Goal: Task Accomplishment & Management: Manage account settings

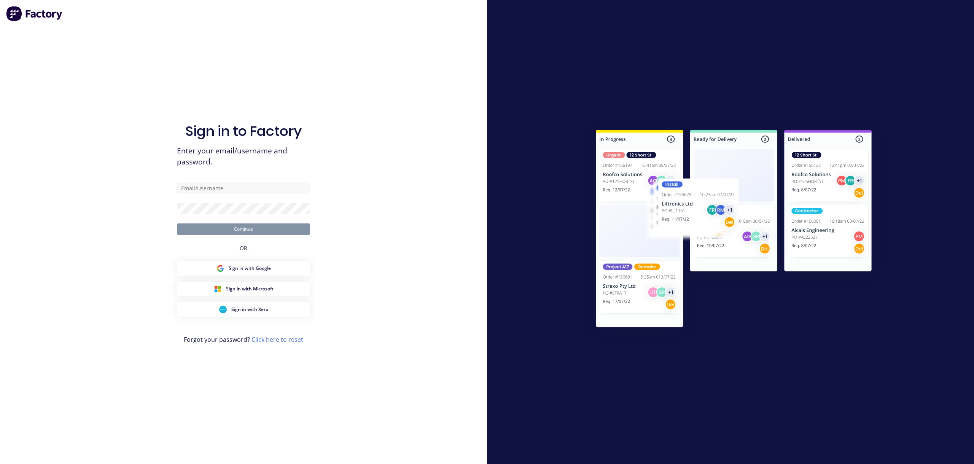
click at [269, 184] on input "text" at bounding box center [243, 187] width 133 height 11
type input "[PERSON_NAME][EMAIL_ADDRESS][DOMAIN_NAME]"
click at [310, 229] on div "Sign in to Factory Enter your email/username and password. [PERSON_NAME][EMAIL_…" at bounding box center [243, 232] width 487 height 464
click at [305, 229] on button "Continue" at bounding box center [243, 228] width 133 height 11
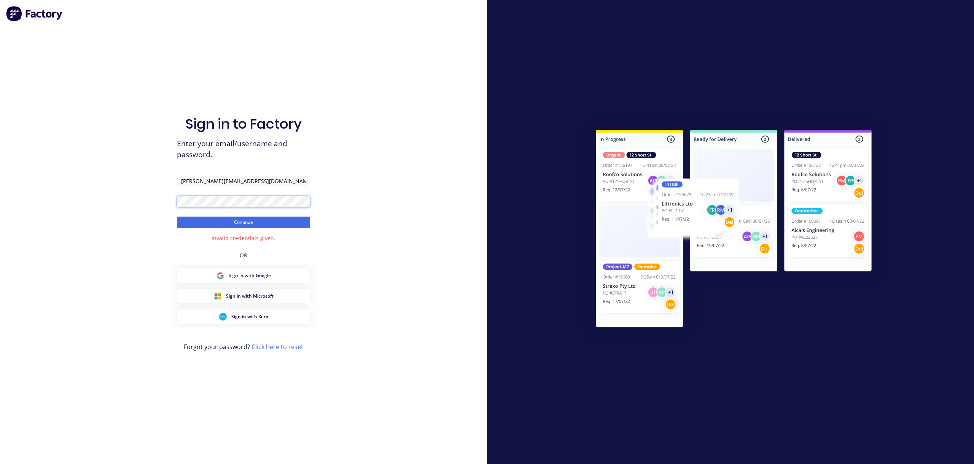
click at [148, 204] on div "Sign in to Factory Enter your email/username and password. [PERSON_NAME][EMAIL_…" at bounding box center [243, 232] width 487 height 464
click at [155, 249] on div "Sign in to Factory Enter your email/username and password. [PERSON_NAME][EMAIL_…" at bounding box center [243, 232] width 487 height 464
click at [242, 223] on button "Continue" at bounding box center [243, 221] width 133 height 11
click at [289, 183] on input "[PERSON_NAME][EMAIL_ADDRESS][DOMAIN_NAME]" at bounding box center [243, 180] width 133 height 11
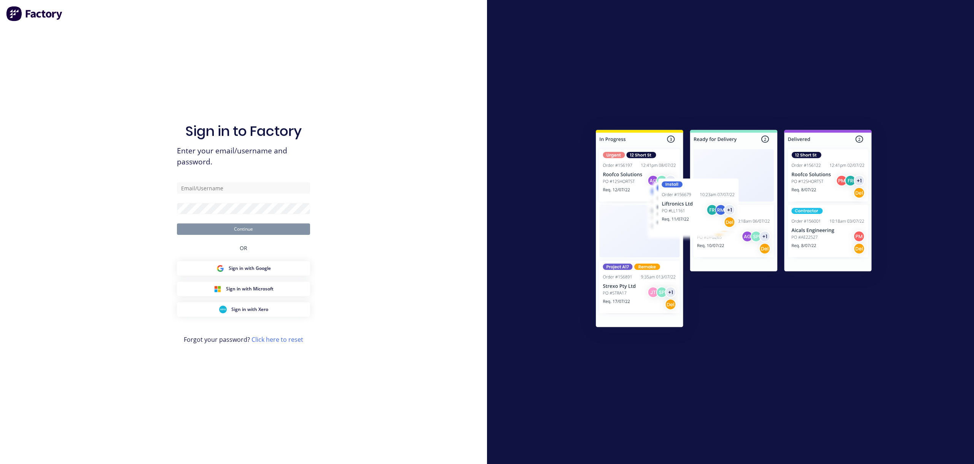
click at [229, 194] on form "Continue" at bounding box center [243, 208] width 133 height 52
click at [236, 185] on input "text" at bounding box center [243, 187] width 133 height 11
type input "[PERSON_NAME][EMAIL_ADDRESS][DOMAIN_NAME]"
click at [291, 234] on button "Continue" at bounding box center [243, 228] width 133 height 11
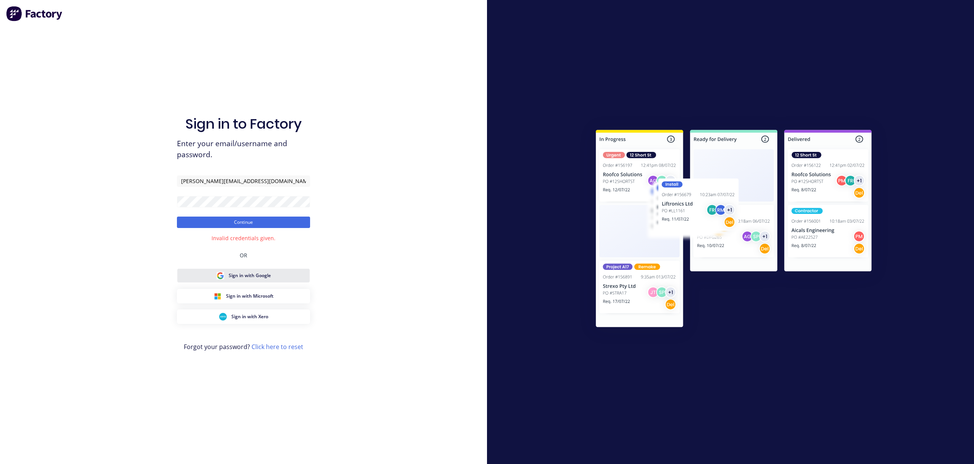
click at [271, 275] on button "Sign in with Google" at bounding box center [243, 275] width 133 height 14
click at [378, 259] on div "Sign in to Factory Enter your email/username and password. [PERSON_NAME][EMAIL_…" at bounding box center [243, 232] width 487 height 464
drag, startPoint x: 286, startPoint y: 183, endPoint x: 139, endPoint y: 178, distance: 146.9
click at [139, 178] on div "Sign in to Factory Enter your email/username and password. [PERSON_NAME][EMAIL_…" at bounding box center [243, 232] width 487 height 464
type input "[PERSON_NAME]"
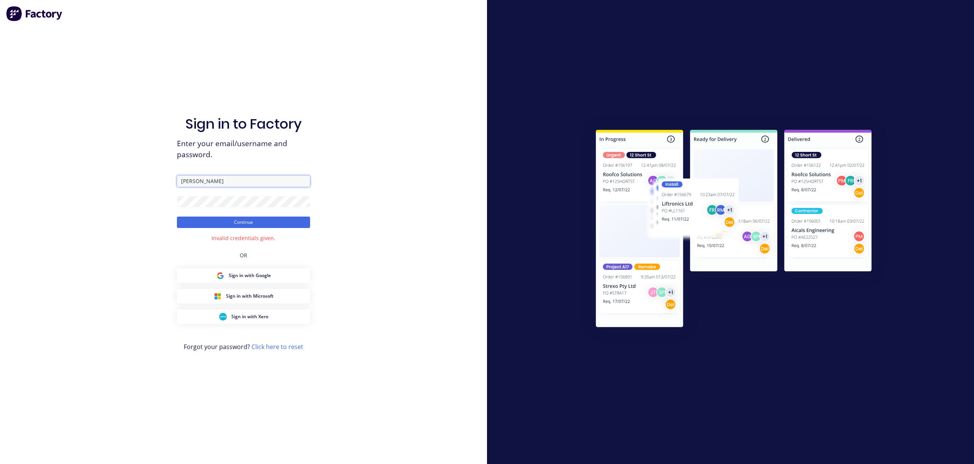
click at [177, 216] on button "Continue" at bounding box center [243, 221] width 133 height 11
click at [229, 190] on form "[PERSON_NAME] Continue" at bounding box center [243, 201] width 133 height 52
click at [119, 191] on div "Sign in to Factory Enter your email/username and password. [PERSON_NAME] Contin…" at bounding box center [243, 232] width 487 height 464
drag, startPoint x: 230, startPoint y: 181, endPoint x: 137, endPoint y: 179, distance: 93.2
click at [137, 179] on div "Sign in to Factory Enter your email/username and password. [PERSON_NAME] Contin…" at bounding box center [243, 232] width 487 height 464
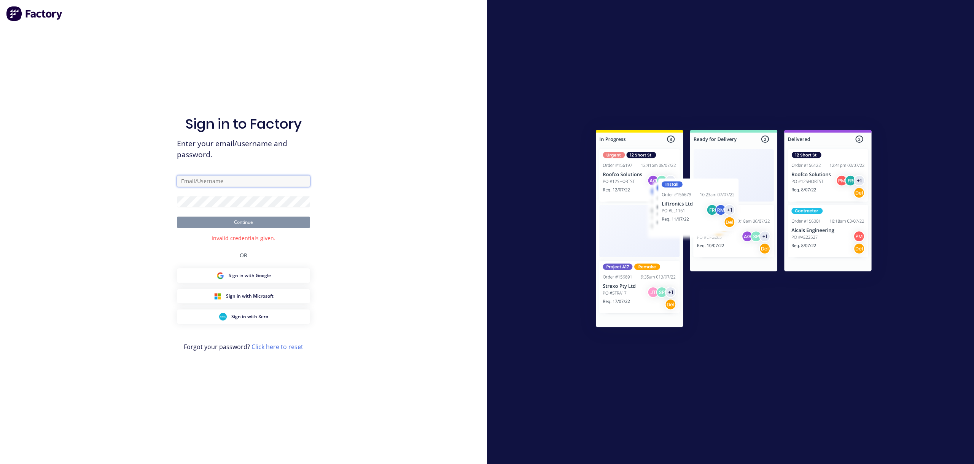
type input "[PERSON_NAME][EMAIL_ADDRESS][DOMAIN_NAME]"
